Goal: Register for event/course

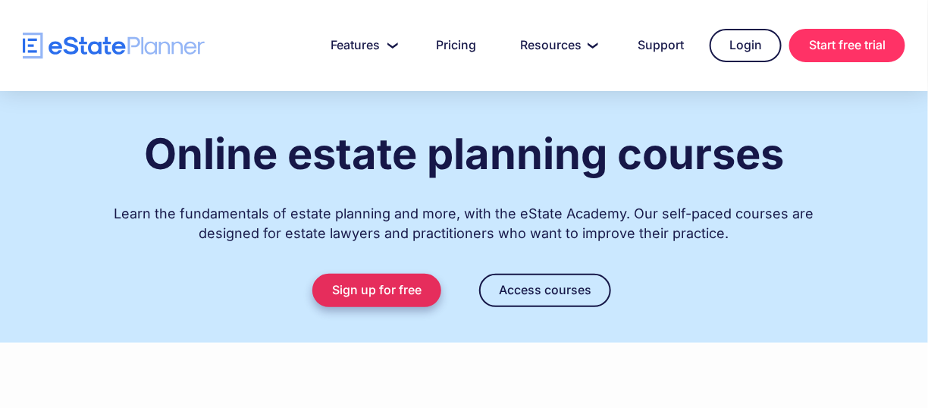
click at [371, 290] on link "Sign up for free" at bounding box center [376, 290] width 129 height 33
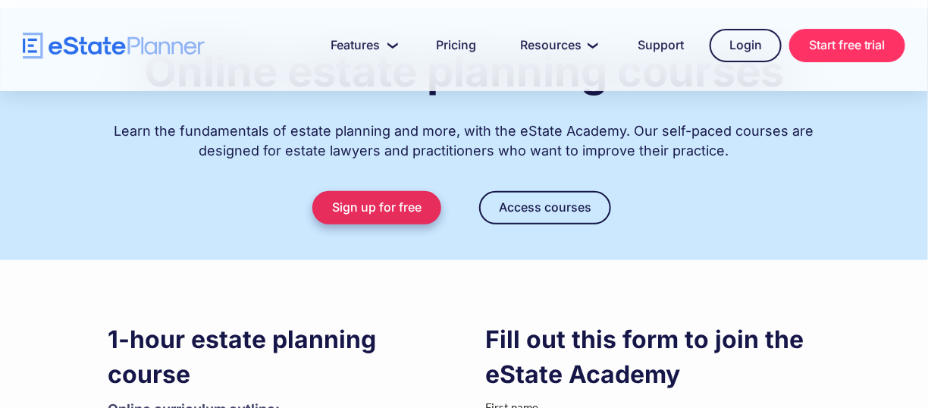
scroll to position [80, 0]
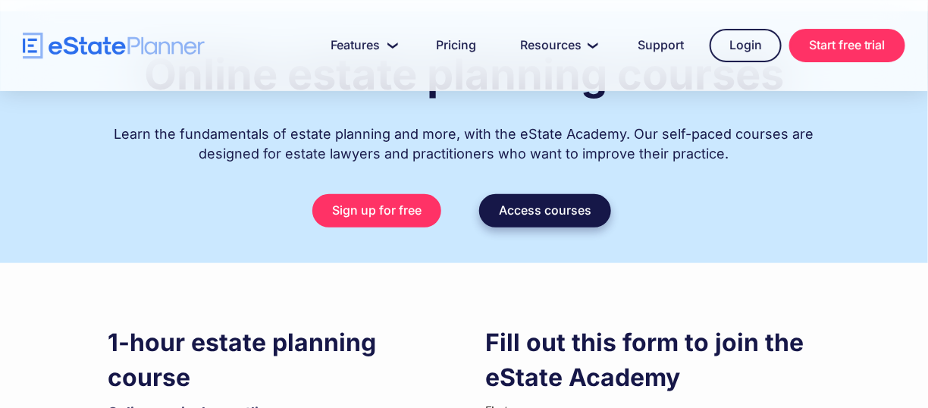
click at [519, 220] on link "Access courses" at bounding box center [545, 210] width 132 height 33
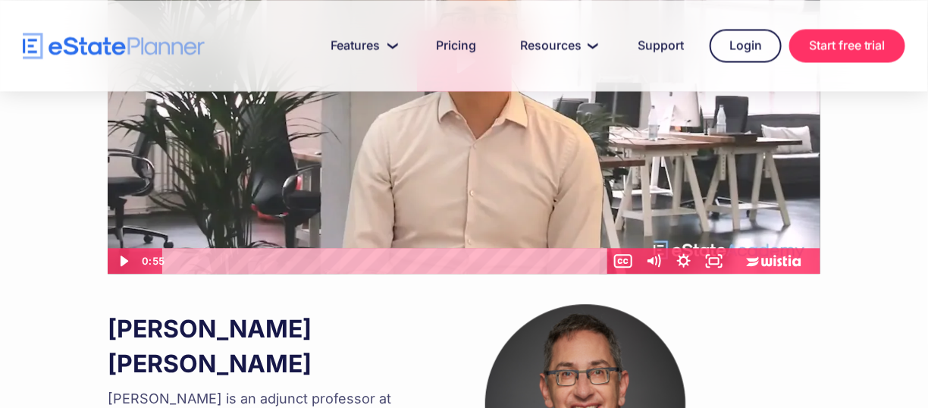
scroll to position [1004, 0]
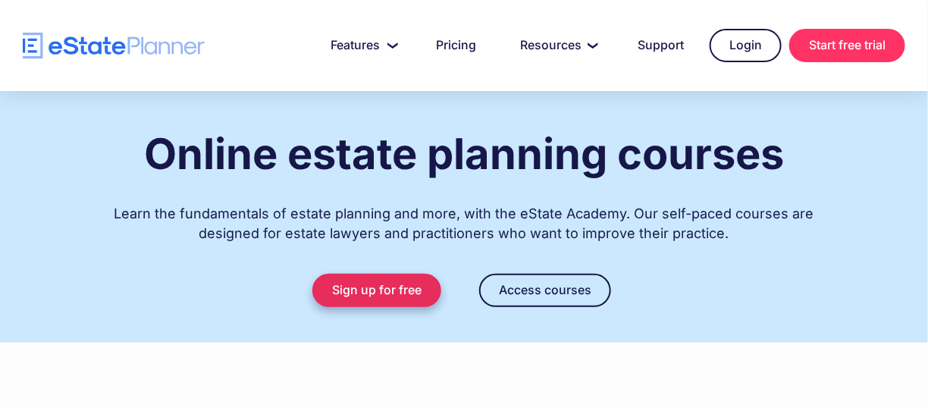
click at [391, 289] on link "Sign up for free" at bounding box center [376, 290] width 129 height 33
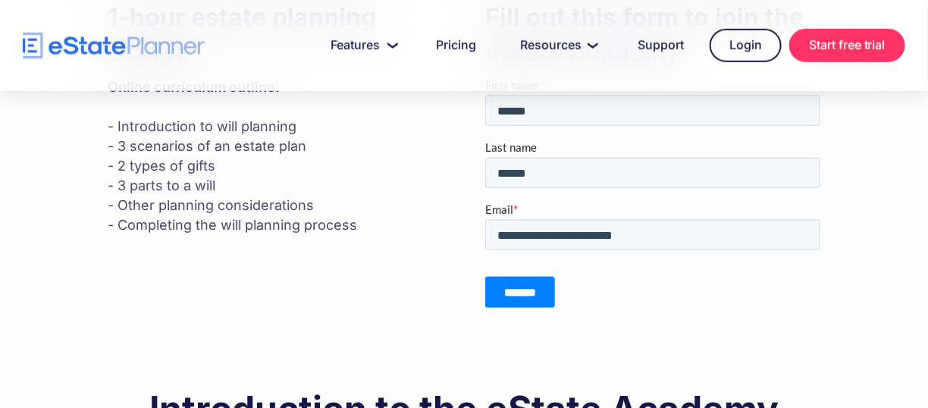
scroll to position [405, 0]
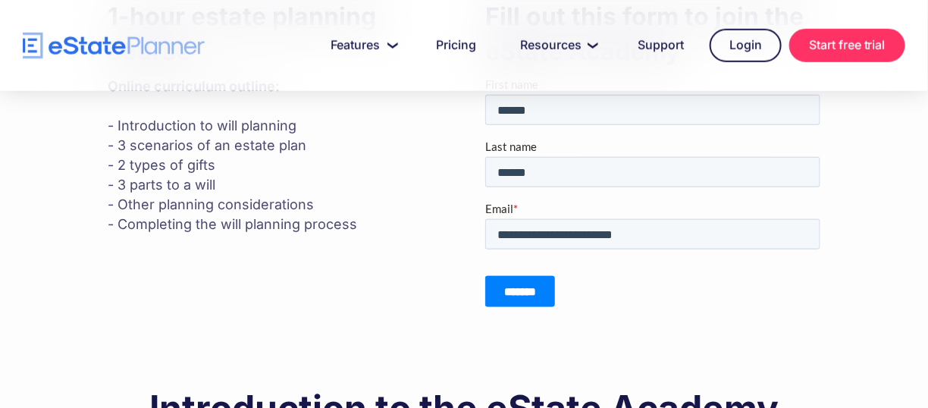
click at [513, 293] on input "*******" at bounding box center [519, 291] width 70 height 31
